Goal: Information Seeking & Learning: Learn about a topic

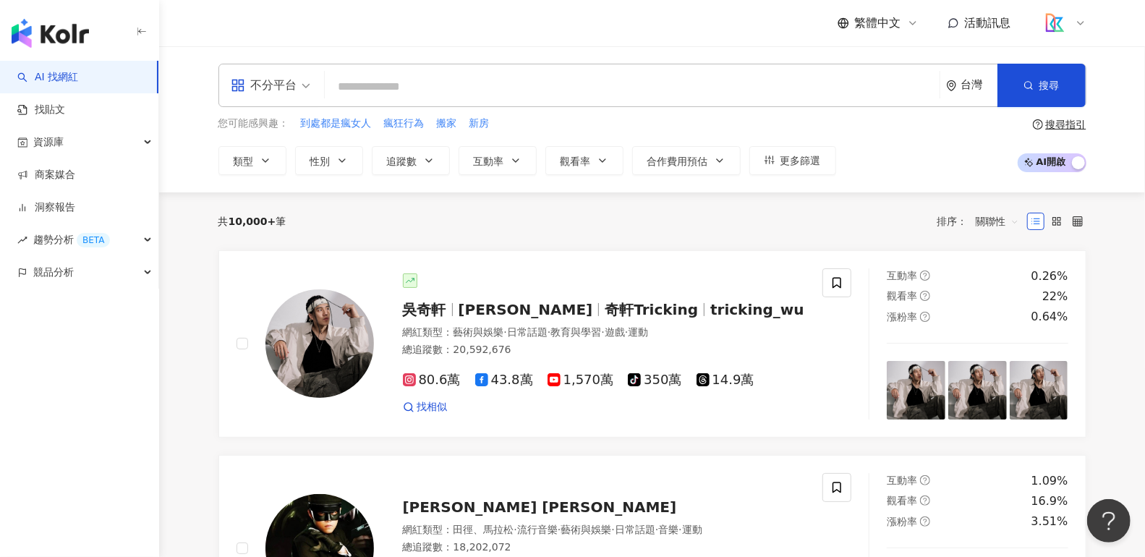
click at [584, 74] on input "search" at bounding box center [632, 86] width 603 height 27
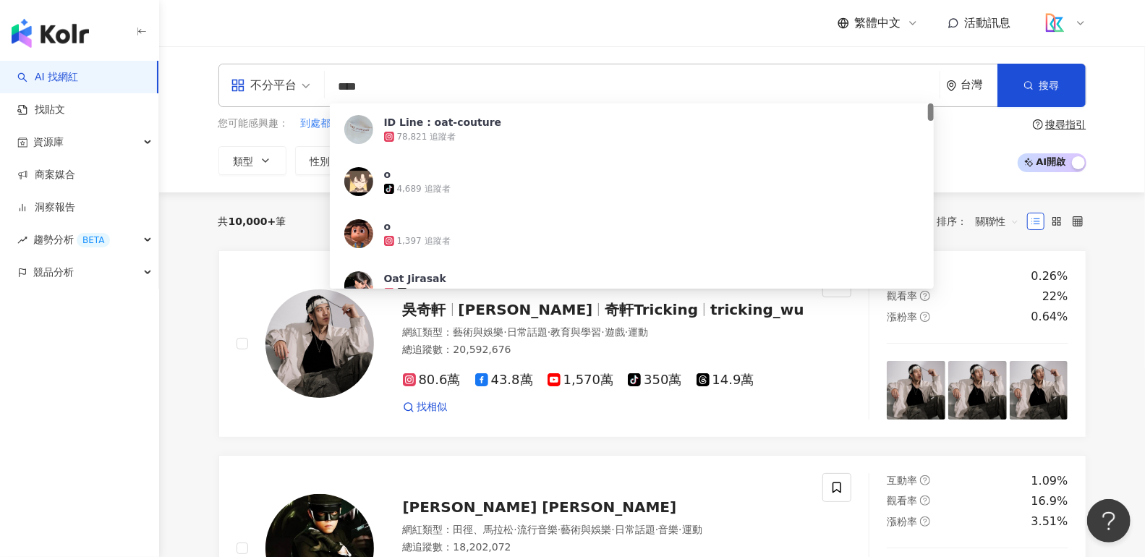
type input "*****"
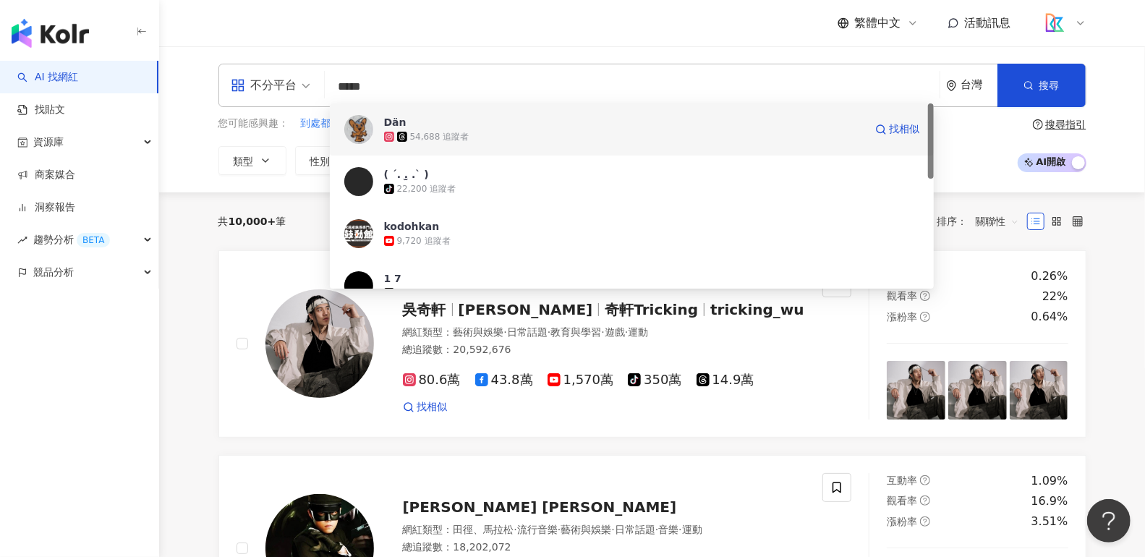
click at [598, 124] on span "Dän" at bounding box center [624, 122] width 480 height 14
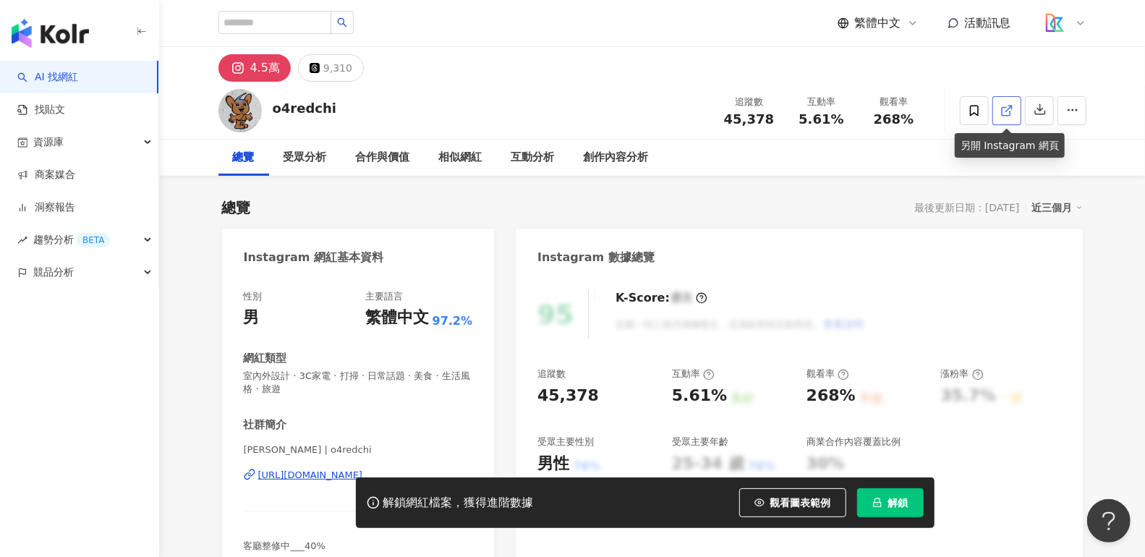
click at [1016, 115] on link at bounding box center [1007, 110] width 29 height 29
click at [253, 20] on input "search" at bounding box center [274, 22] width 113 height 23
type input "*"
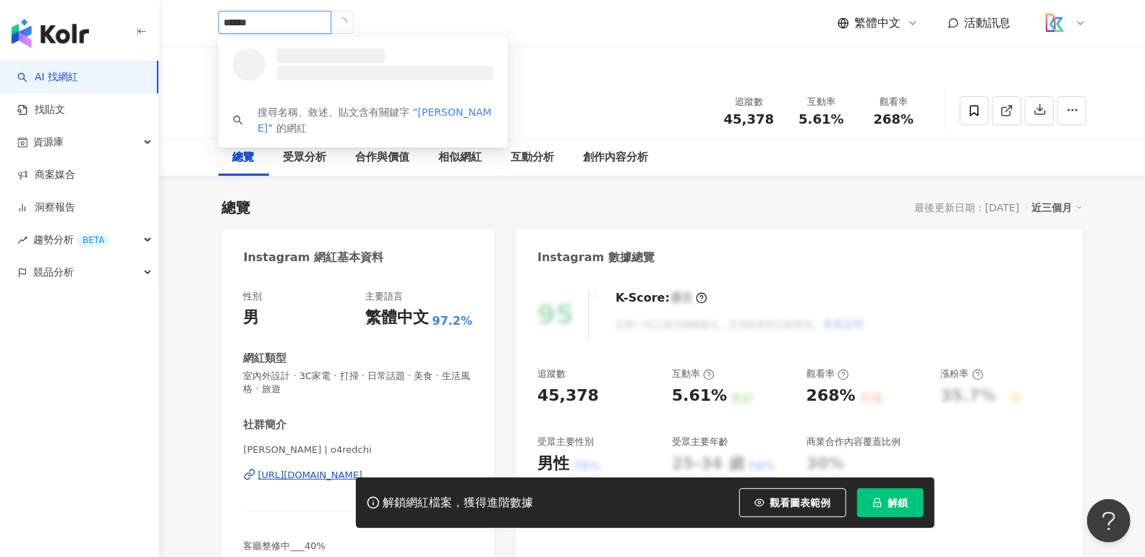
type input "*******"
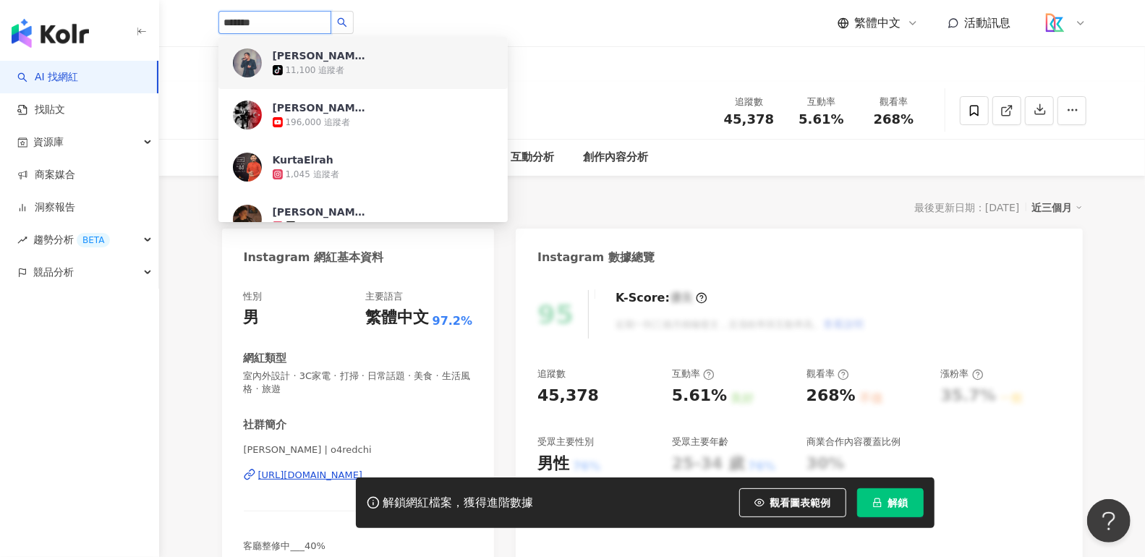
click at [325, 64] on div "11,100 追蹤者" at bounding box center [315, 70] width 59 height 12
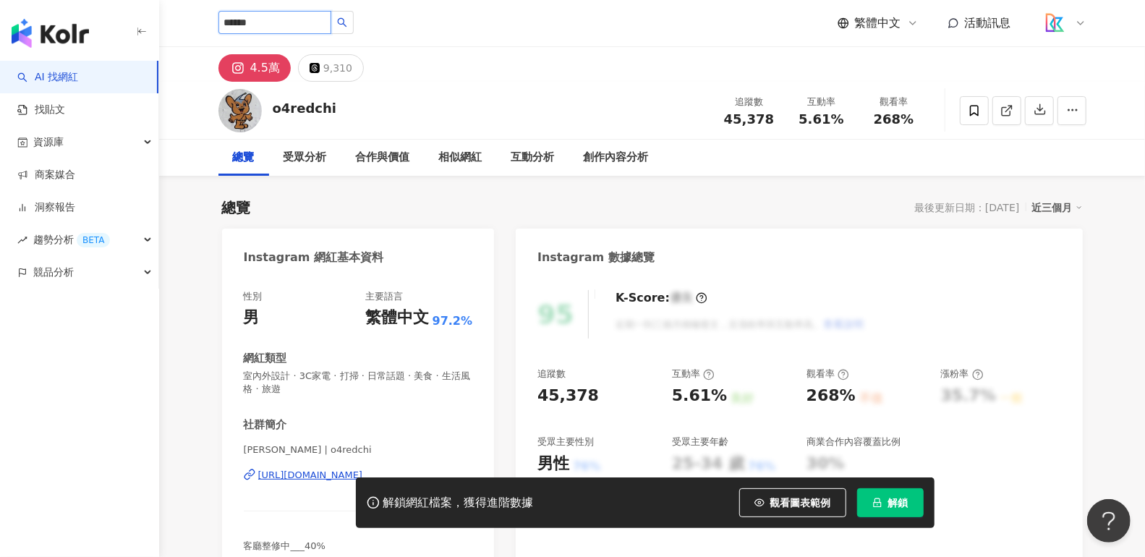
type input "*******"
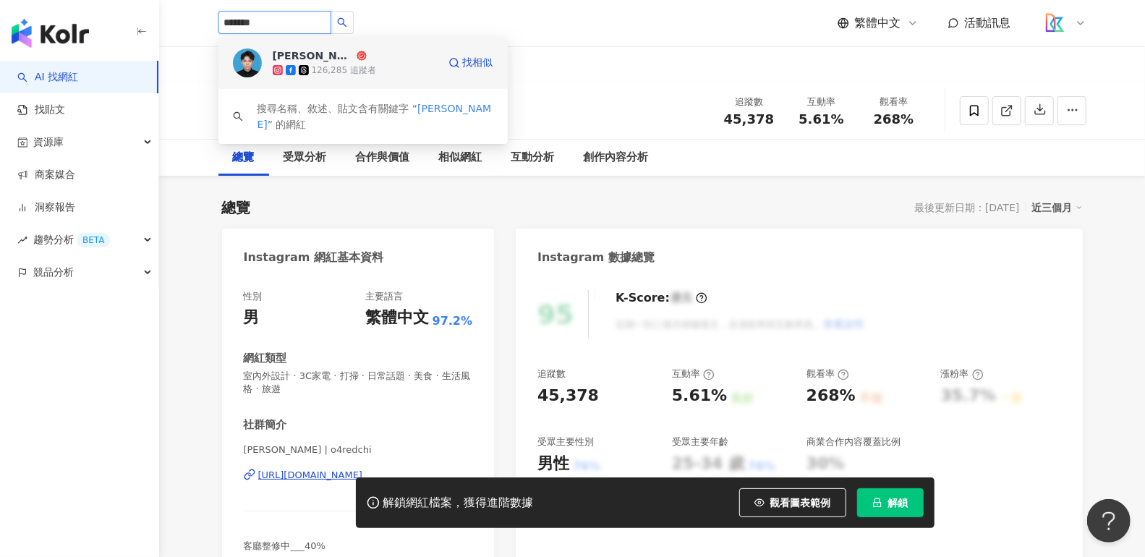
click at [430, 69] on div "126,285 追蹤者" at bounding box center [355, 70] width 165 height 14
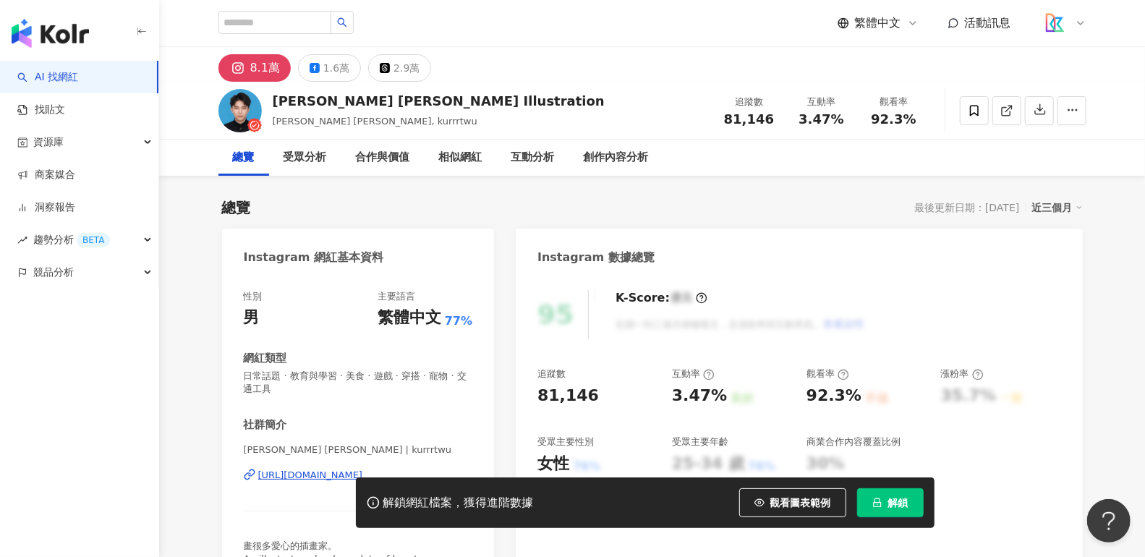
click at [871, 395] on div "不佳" at bounding box center [876, 399] width 23 height 16
drag, startPoint x: 270, startPoint y: 101, endPoint x: 321, endPoint y: 109, distance: 52.0
click at [321, 109] on div "Kurt Wu Illustration Kurt Wu, kurrrtwu 追蹤數 81,146 互動率 3.47% 觀看率 92.3%" at bounding box center [653, 110] width 926 height 57
copy div "Kurt Wu"
click at [1015, 107] on link at bounding box center [1007, 110] width 29 height 29
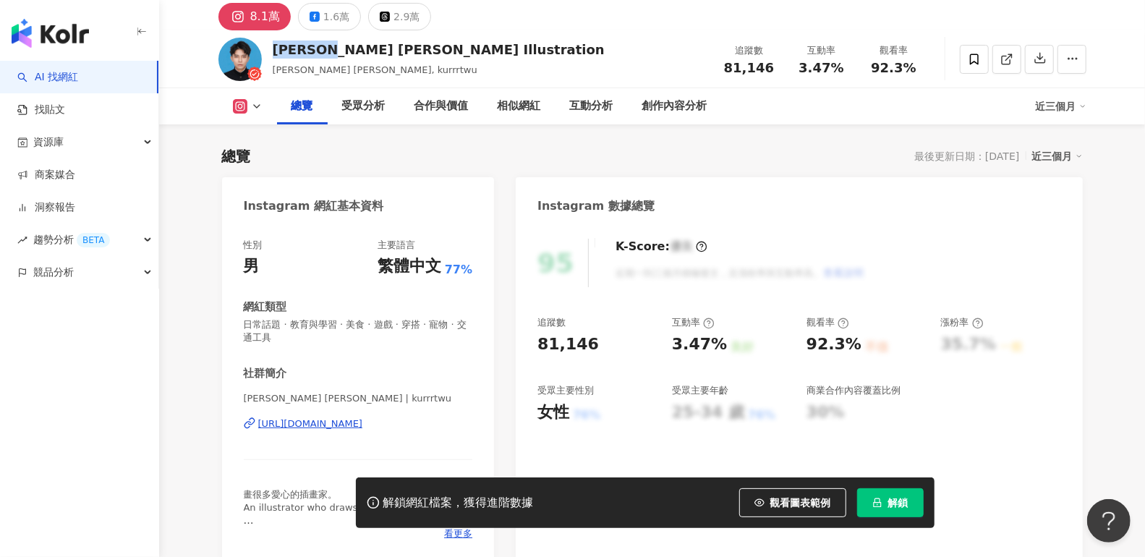
scroll to position [128, 0]
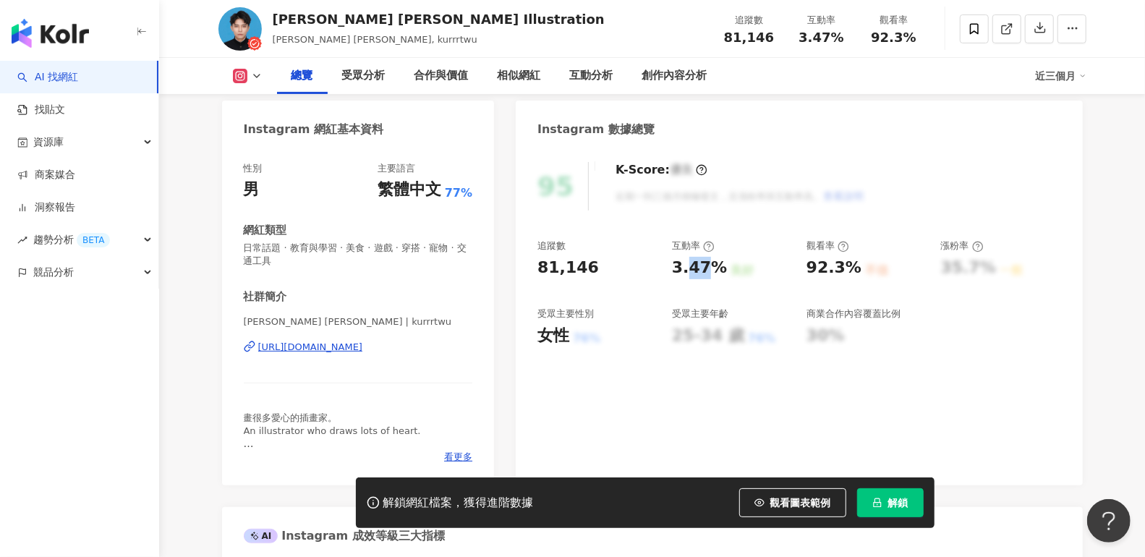
drag, startPoint x: 711, startPoint y: 270, endPoint x: 689, endPoint y: 271, distance: 21.7
click at [689, 271] on div "3.47%" at bounding box center [699, 268] width 55 height 22
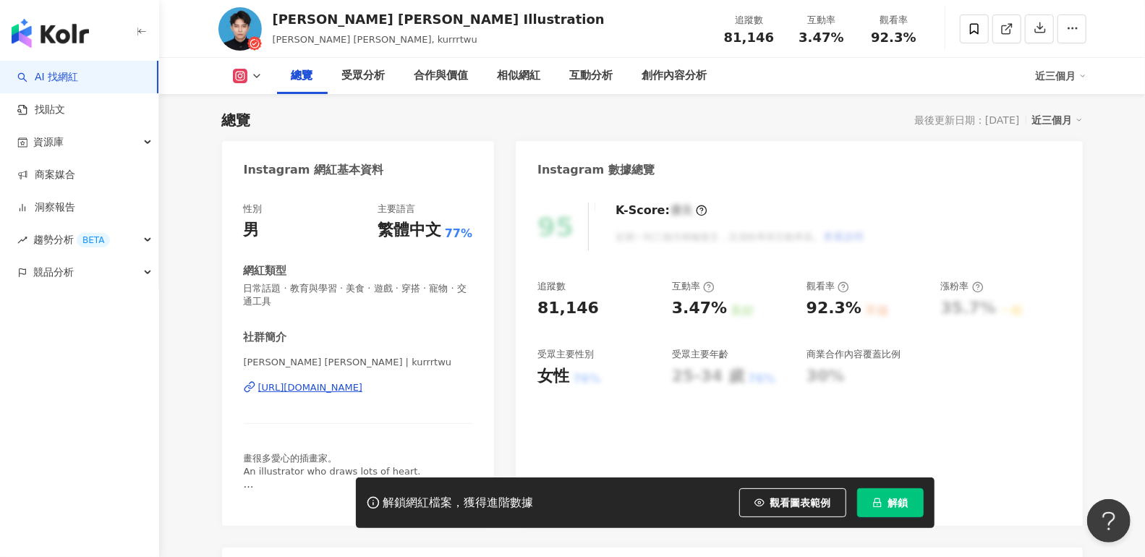
scroll to position [0, 0]
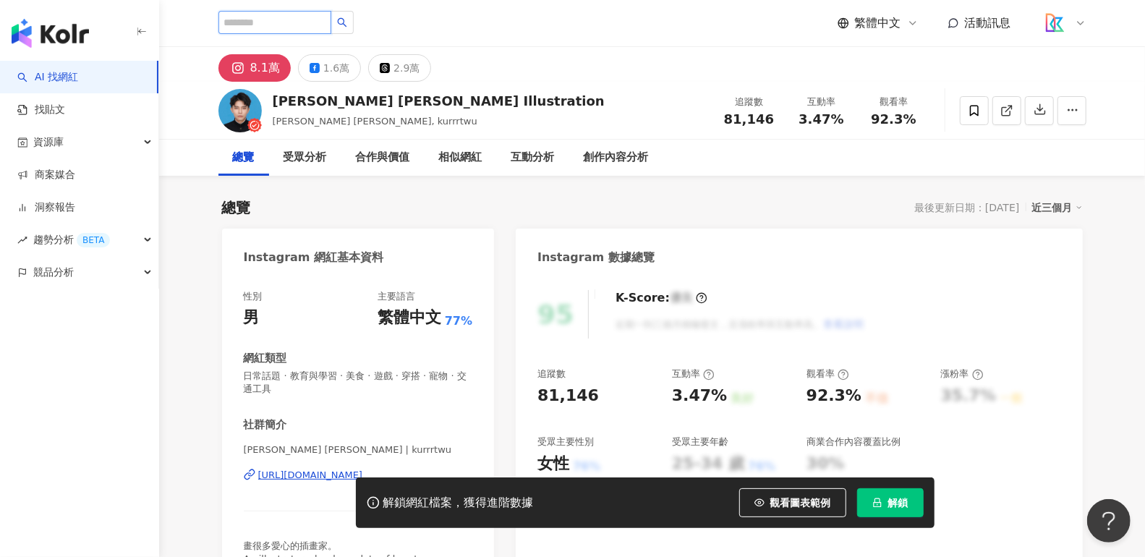
click at [319, 15] on input "search" at bounding box center [274, 22] width 113 height 23
type input "**"
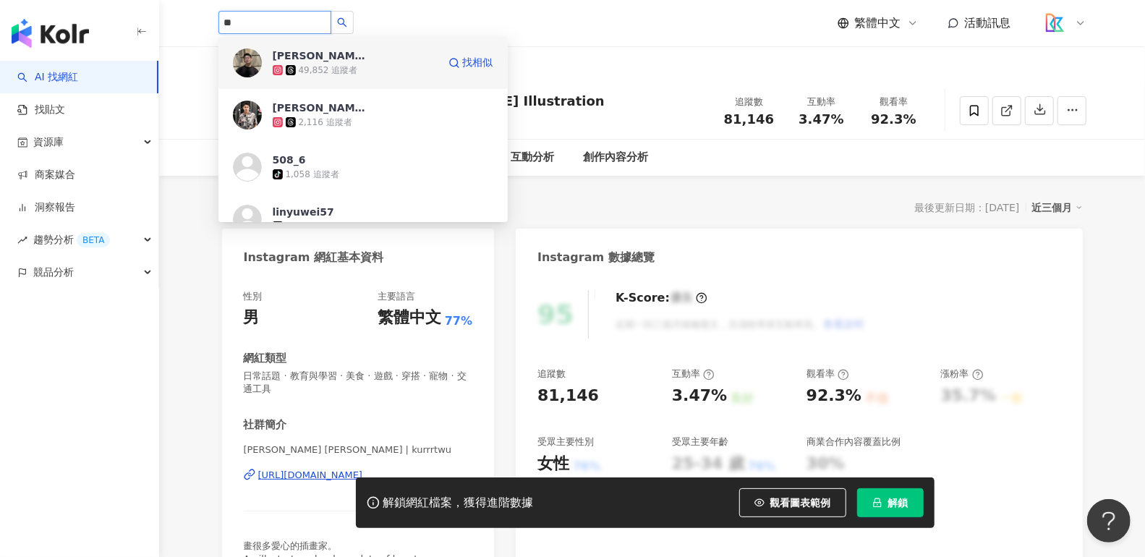
click at [336, 77] on div "49,852 追蹤者" at bounding box center [355, 70] width 165 height 14
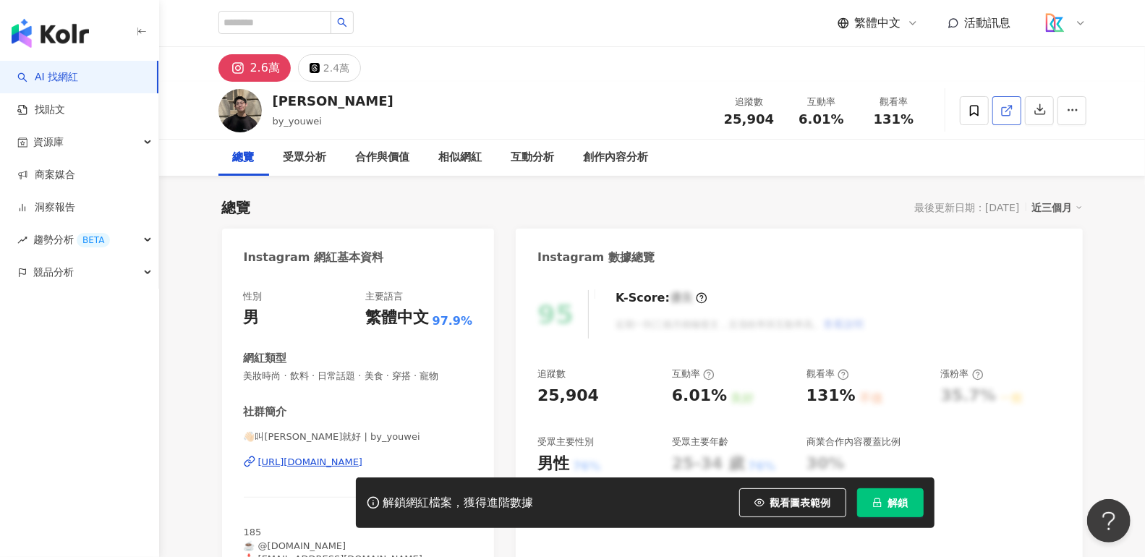
click at [1011, 106] on polyline at bounding box center [1011, 108] width 4 height 4
